Goal: Task Accomplishment & Management: Manage account settings

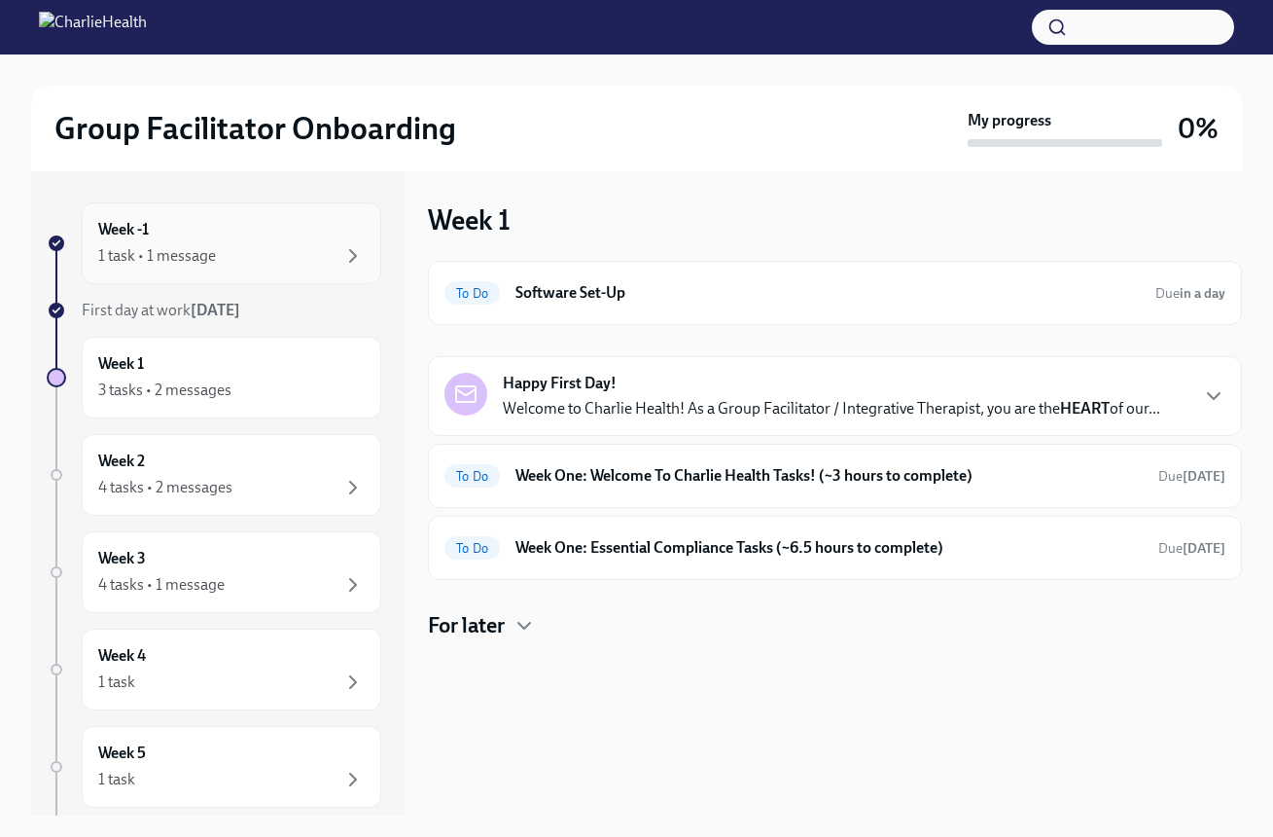
click at [152, 260] on div "1 task • 1 message" at bounding box center [157, 255] width 118 height 21
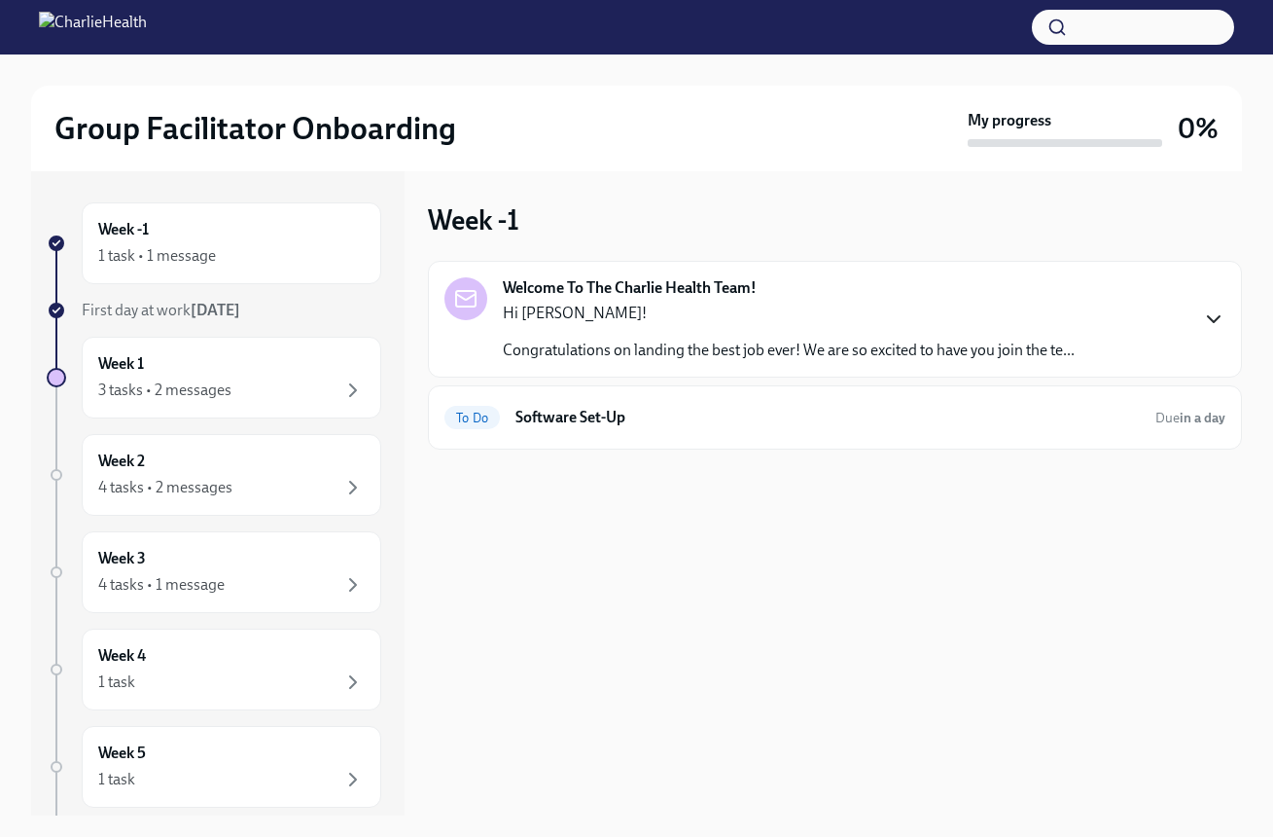
click at [1213, 317] on icon "button" at bounding box center [1213, 318] width 23 height 23
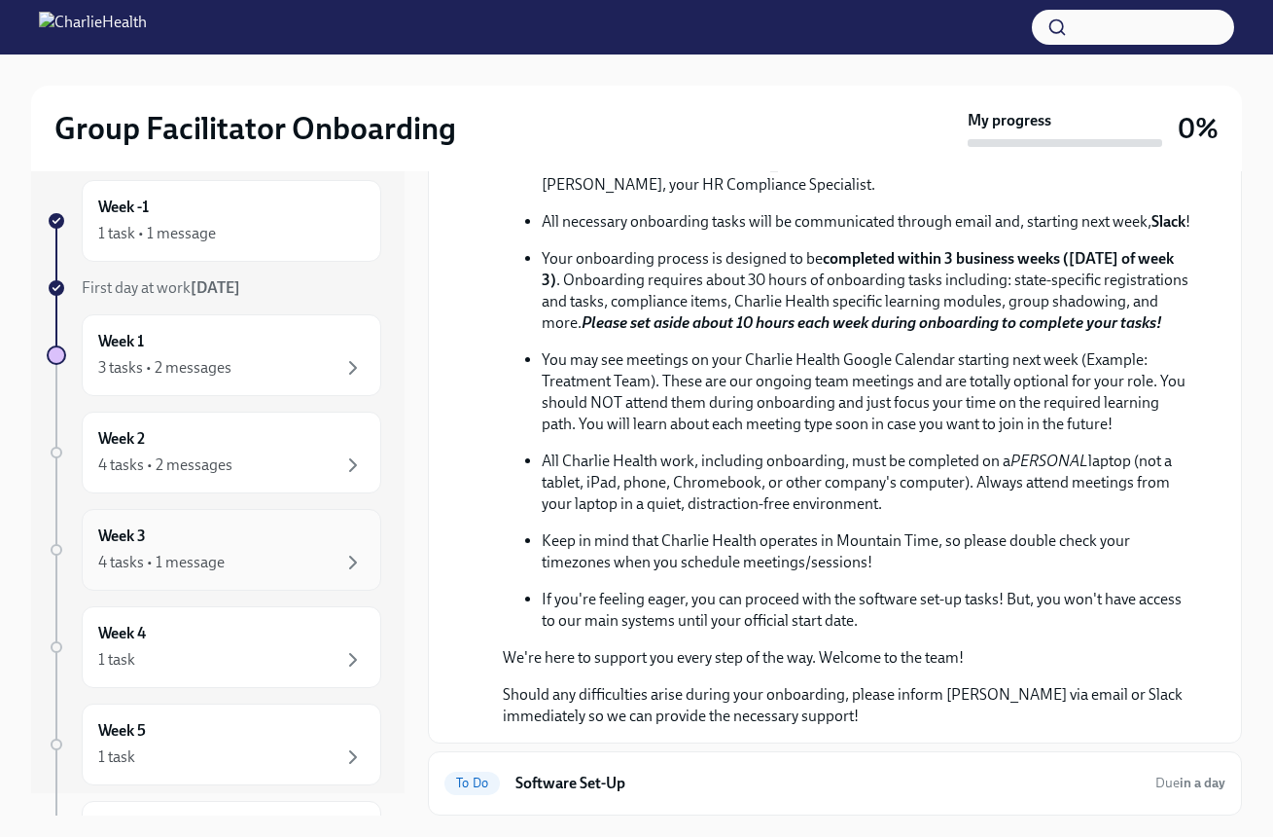
scroll to position [26, 0]
click at [305, 663] on div "1 task" at bounding box center [231, 655] width 267 height 23
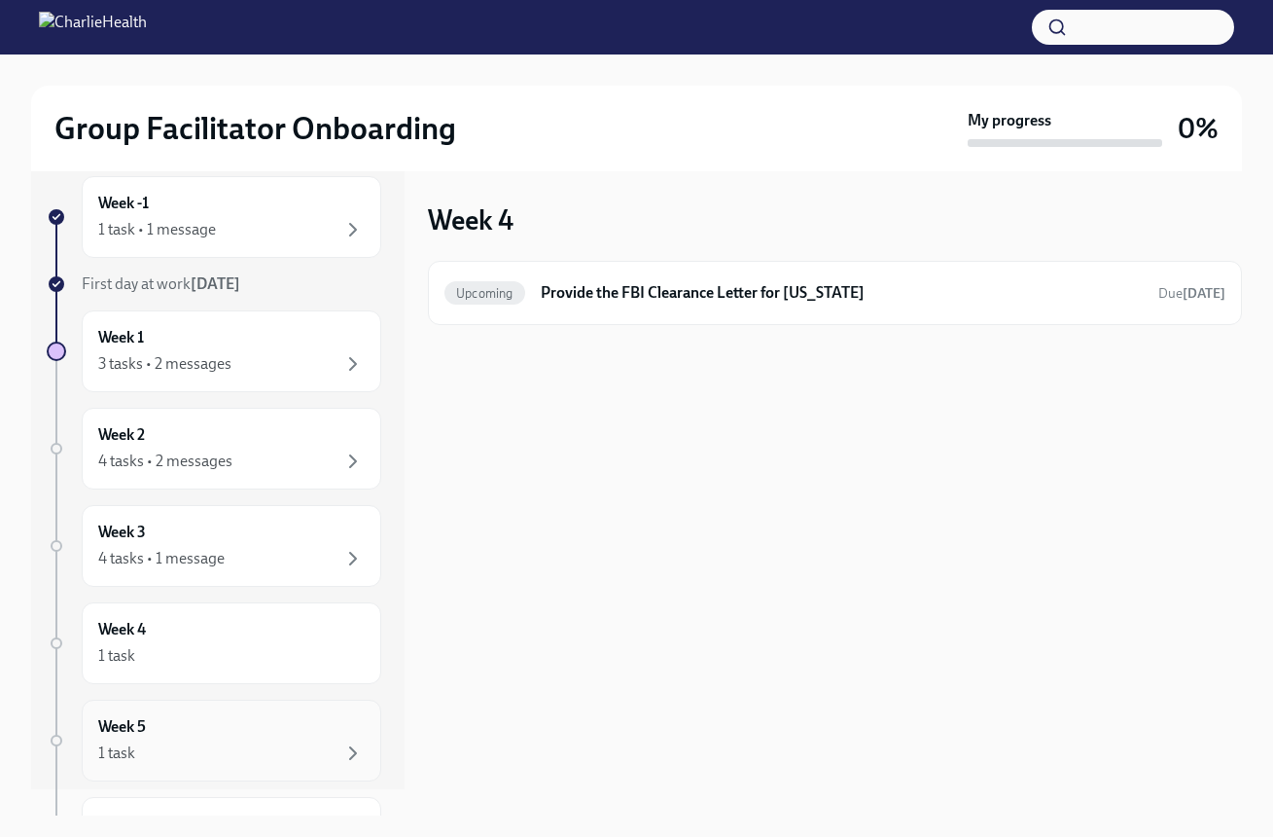
click at [241, 730] on div "Week 5 1 task" at bounding box center [231, 740] width 267 height 49
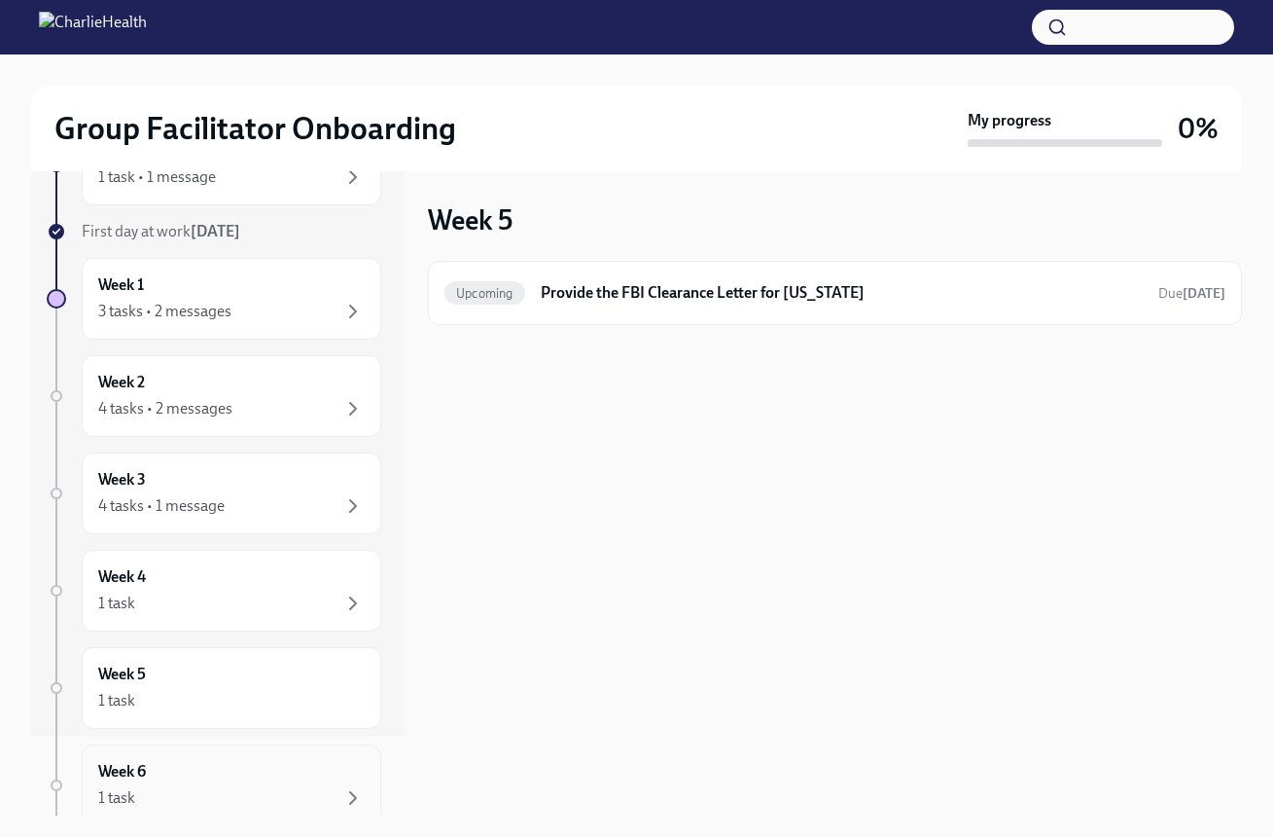
scroll to position [125, 0]
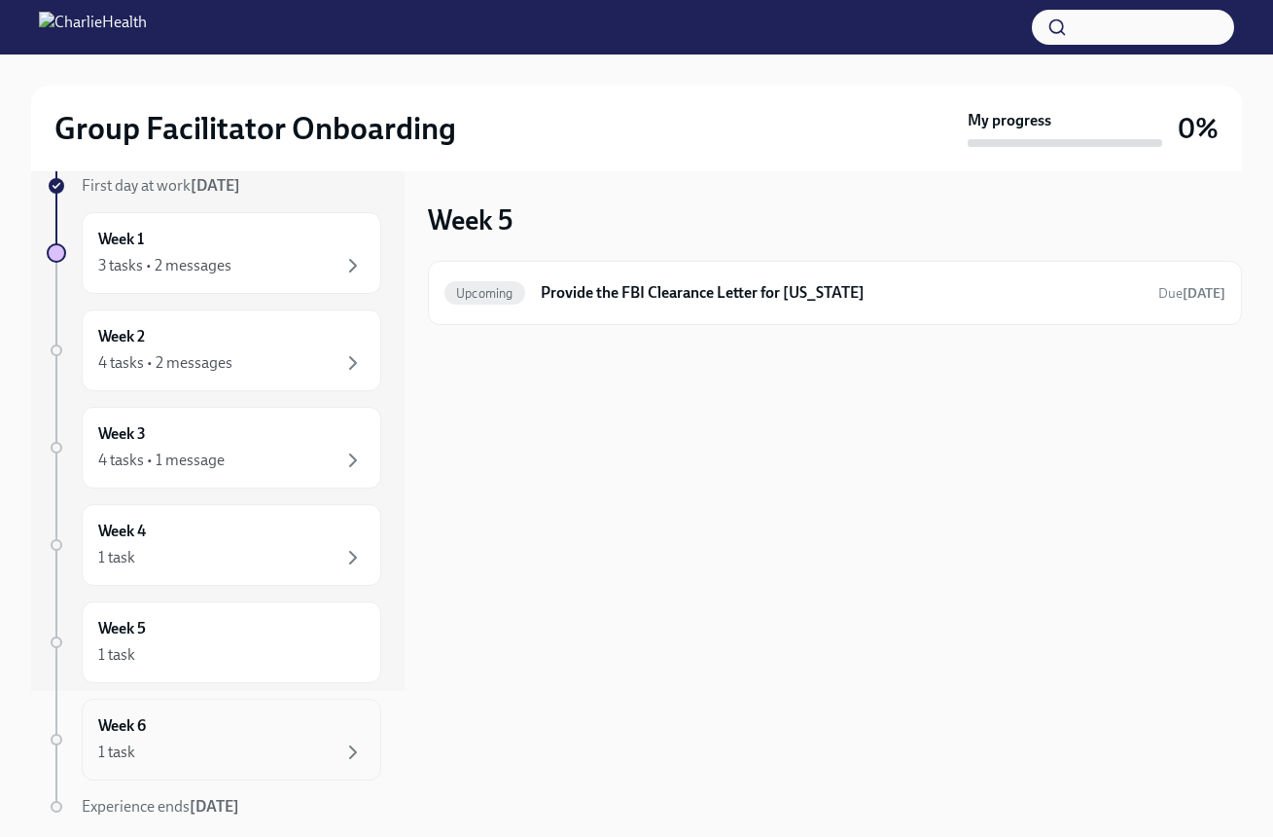
click at [244, 729] on div "Week 6 1 task" at bounding box center [231, 739] width 267 height 49
click at [239, 451] on div "4 tasks • 1 message" at bounding box center [231, 459] width 267 height 23
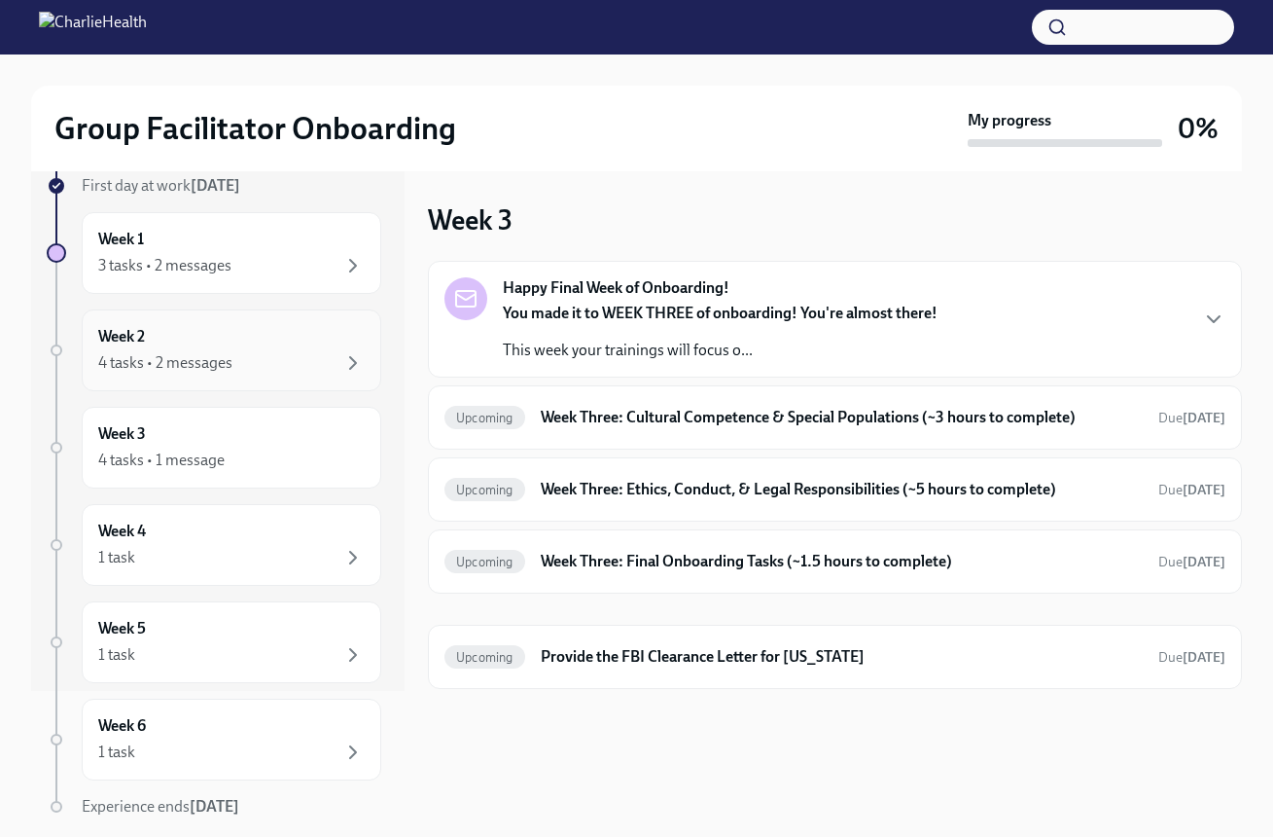
click at [277, 371] on div "4 tasks • 2 messages" at bounding box center [231, 362] width 267 height 23
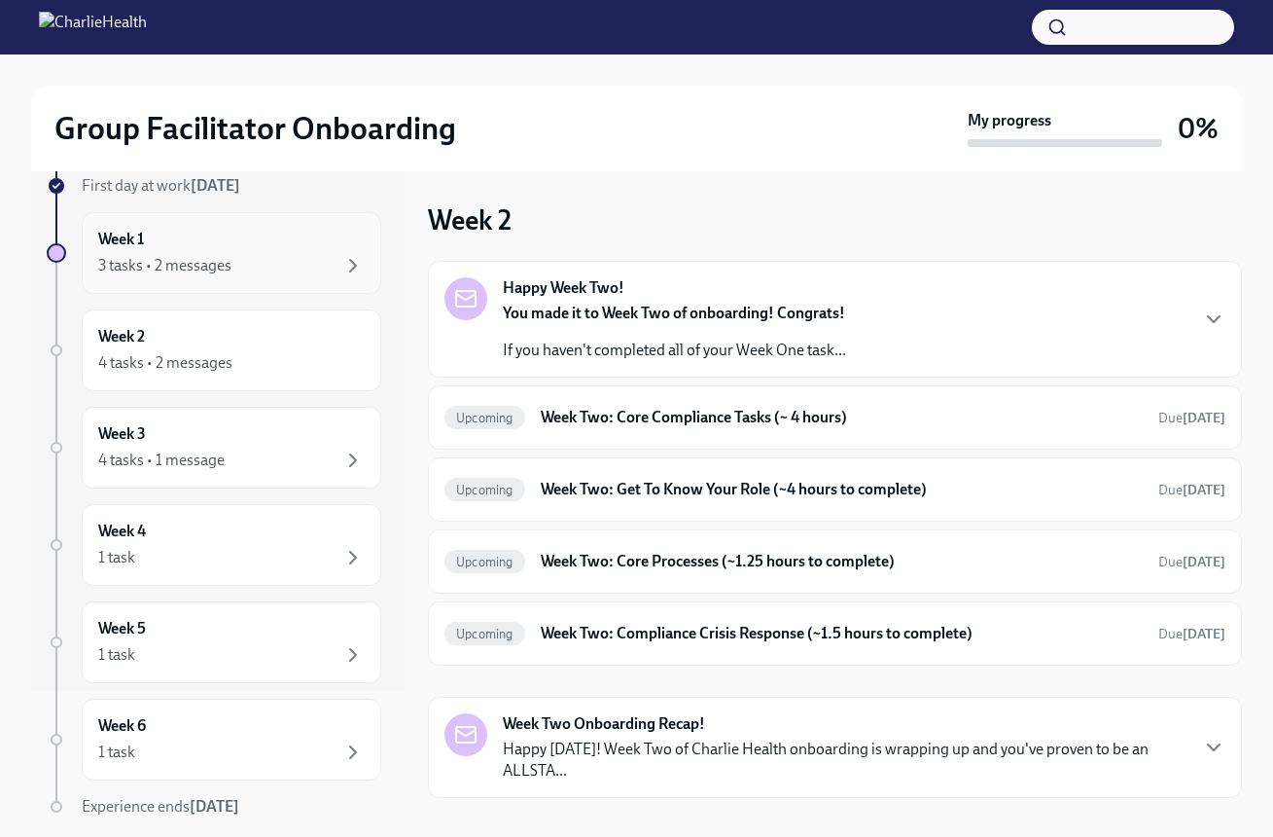
click at [206, 263] on div "3 tasks • 2 messages" at bounding box center [164, 265] width 133 height 21
